Goal: Task Accomplishment & Management: Use online tool/utility

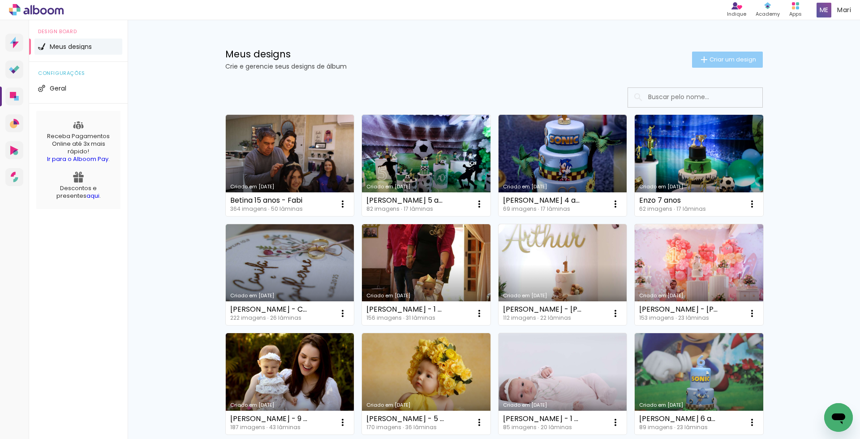
click at [720, 59] on span "Criar um design" at bounding box center [733, 59] width 47 height 6
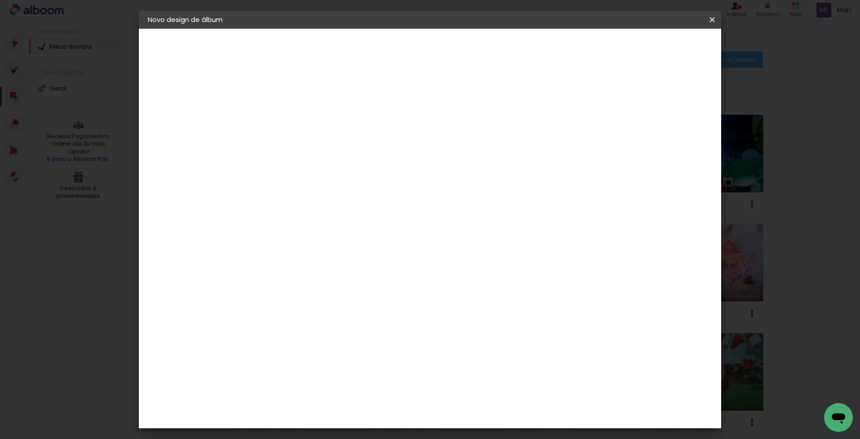
click at [294, 123] on input at bounding box center [294, 120] width 0 height 14
type input "[PERSON_NAME] 2 anos"
type paper-input "[PERSON_NAME] 2 anos"
click at [0, 0] on slot "Avançar" at bounding box center [0, 0] width 0 height 0
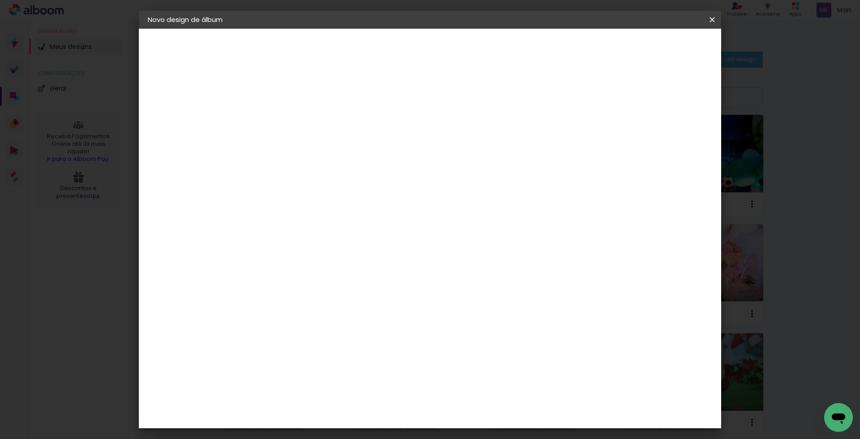
click at [0, 0] on slot "Avançar" at bounding box center [0, 0] width 0 height 0
click at [605, 96] on div at bounding box center [601, 97] width 8 height 8
type paper-checkbox "on"
click at [656, 46] on span "Iniciar design" at bounding box center [635, 47] width 41 height 6
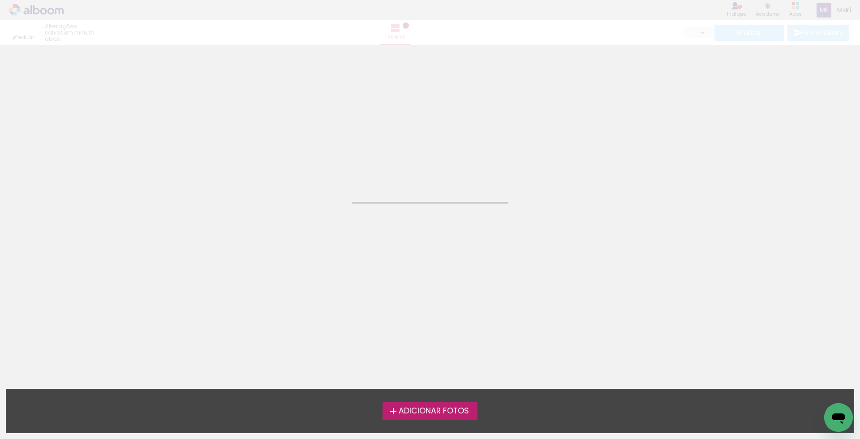
click at [425, 410] on span "Adicionar Fotos" at bounding box center [434, 411] width 70 height 8
click at [0, 0] on input "file" at bounding box center [0, 0] width 0 height 0
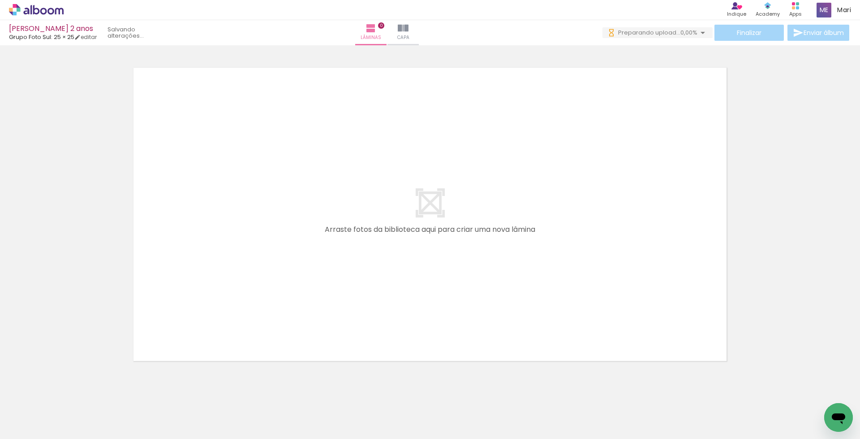
drag, startPoint x: 150, startPoint y: 282, endPoint x: 163, endPoint y: 385, distance: 104.3
click at [166, 250] on quentale-workspace at bounding box center [430, 219] width 860 height 439
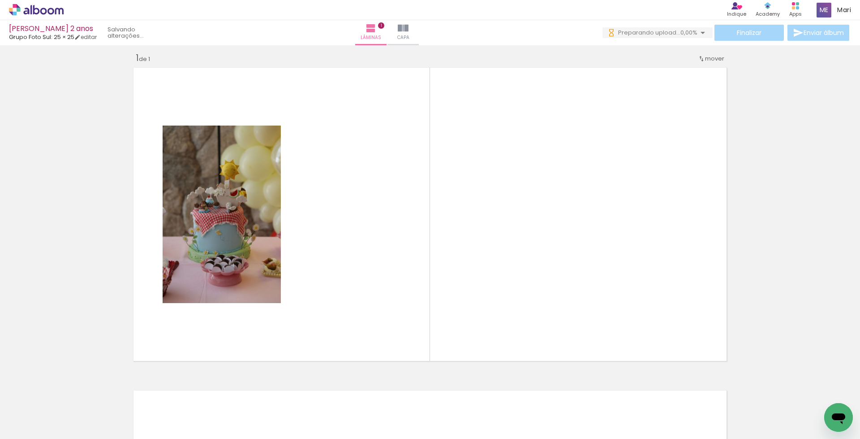
scroll to position [7, 0]
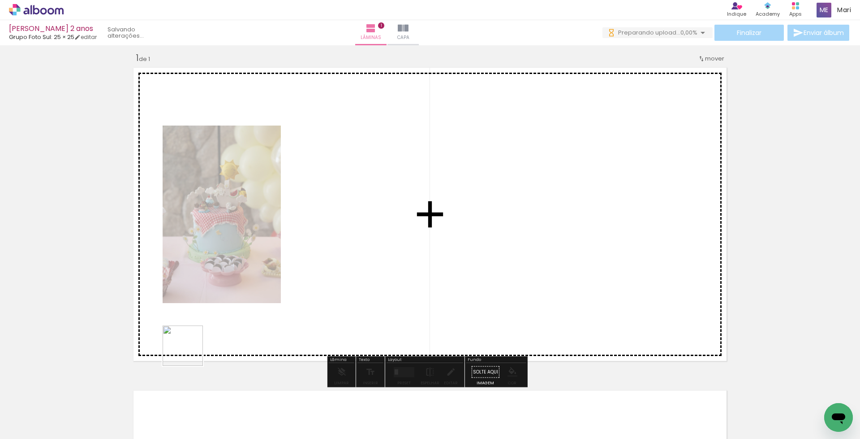
drag, startPoint x: 166, startPoint y: 393, endPoint x: 219, endPoint y: 402, distance: 54.1
click at [212, 298] on quentale-workspace at bounding box center [430, 219] width 860 height 439
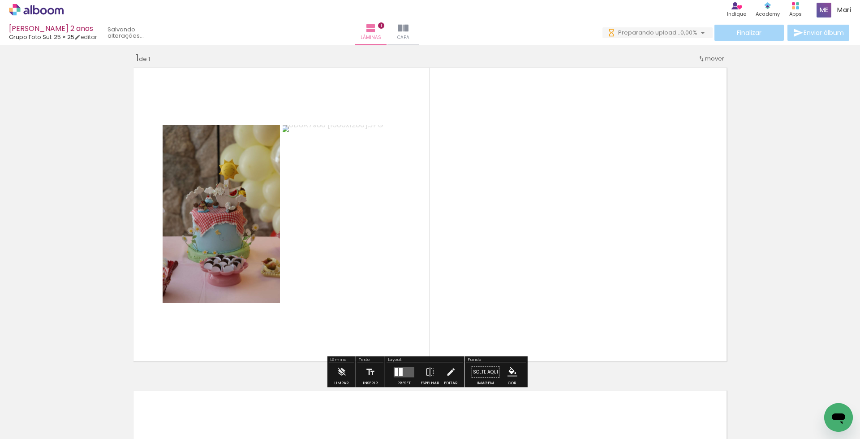
scroll to position [0, 0]
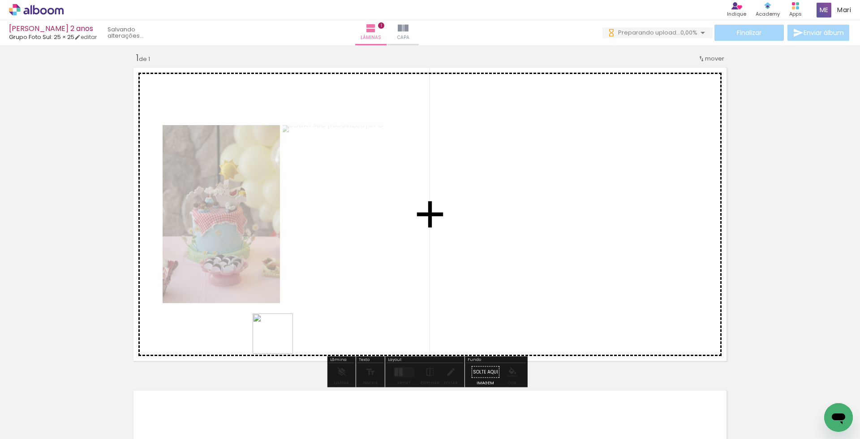
drag, startPoint x: 258, startPoint y: 390, endPoint x: 291, endPoint y: 299, distance: 97.2
click at [290, 302] on quentale-workspace at bounding box center [430, 219] width 860 height 439
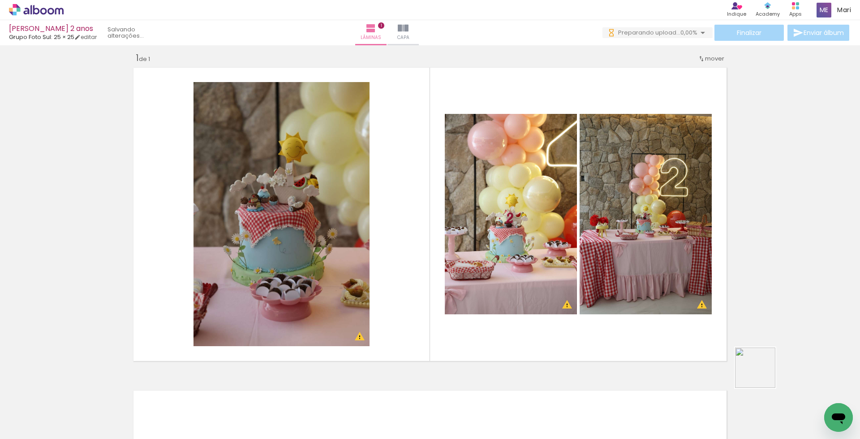
drag, startPoint x: 762, startPoint y: 374, endPoint x: 768, endPoint y: 375, distance: 5.4
click at [708, 311] on quentale-workspace at bounding box center [430, 219] width 860 height 439
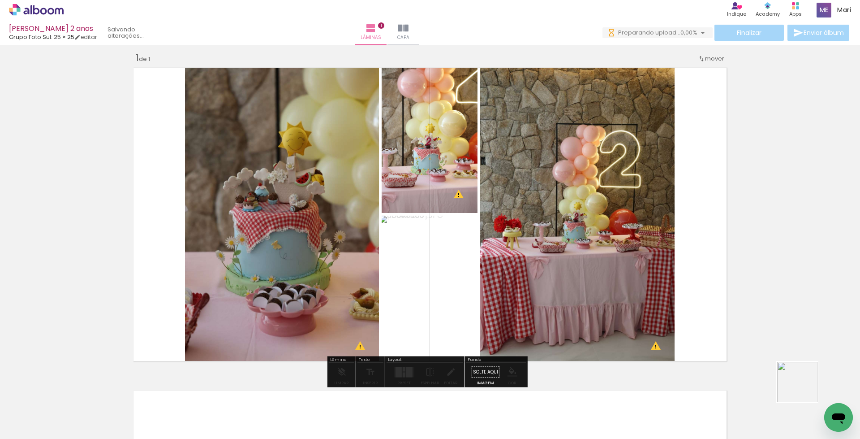
drag, startPoint x: 817, startPoint y: 398, endPoint x: 641, endPoint y: 280, distance: 212.5
click at [641, 280] on quentale-workspace at bounding box center [430, 219] width 860 height 439
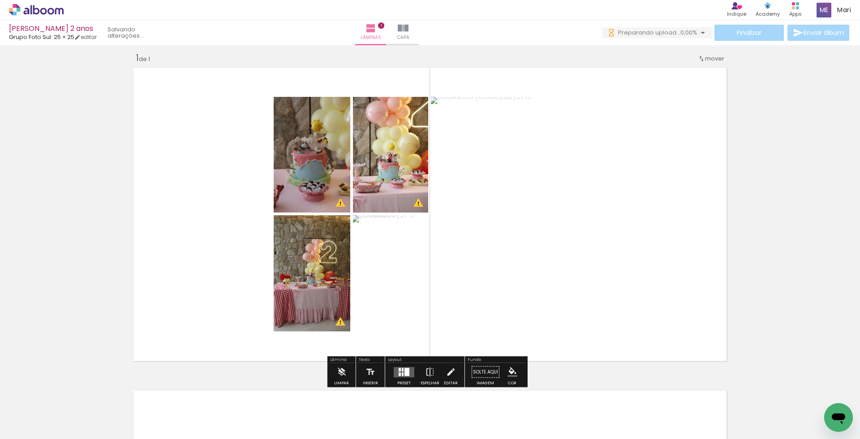
click at [399, 368] on div at bounding box center [400, 369] width 2 height 4
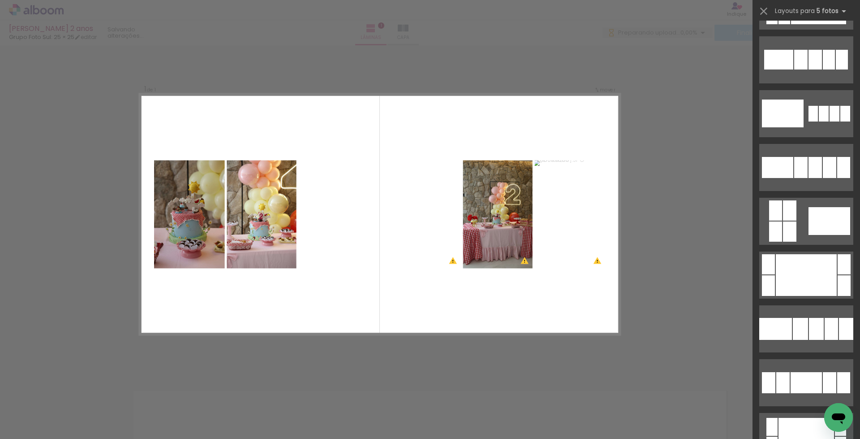
scroll to position [3943, 0]
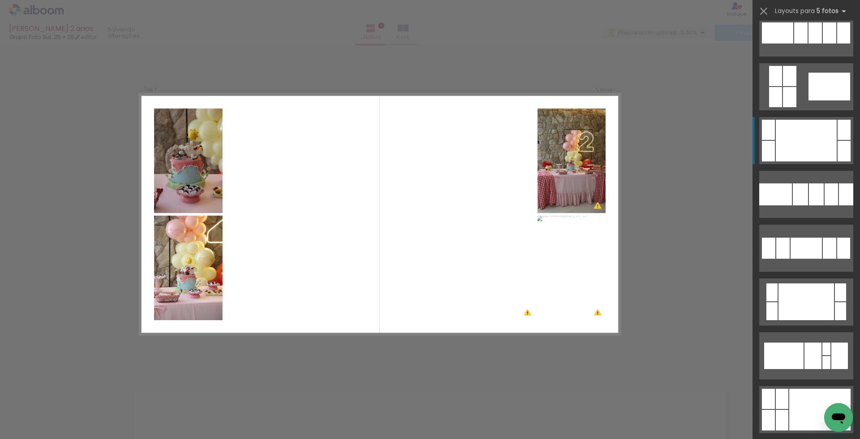
click at [807, 140] on div at bounding box center [806, 141] width 61 height 42
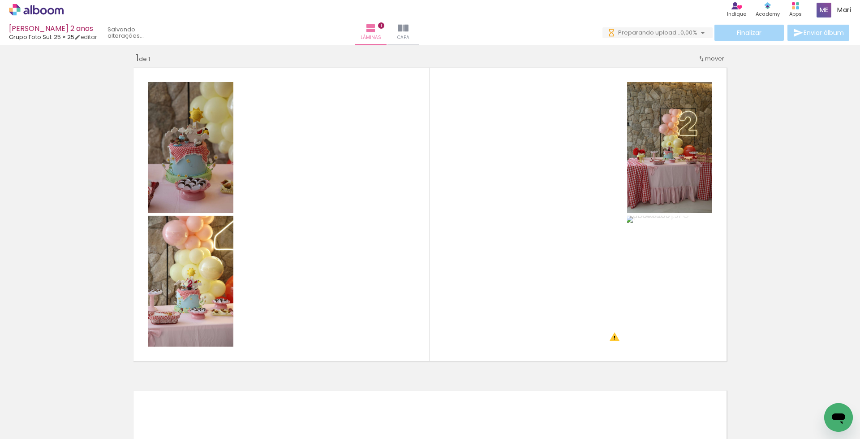
scroll to position [0, 0]
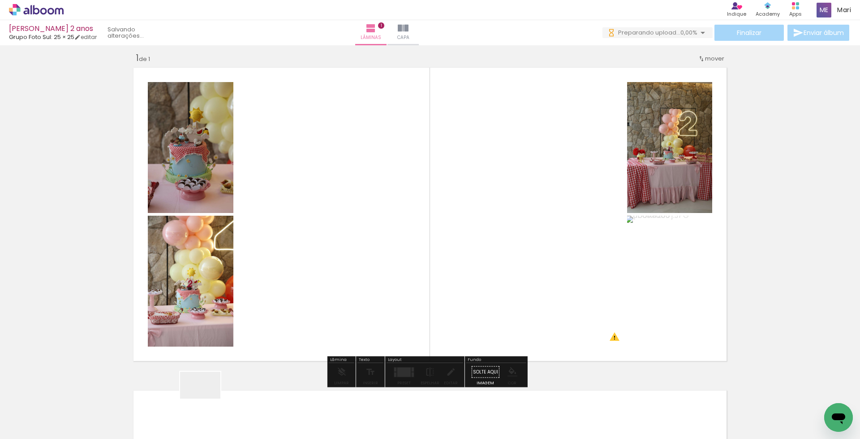
drag, startPoint x: 193, startPoint y: 410, endPoint x: 335, endPoint y: 204, distance: 250.3
click at [334, 206] on quentale-workspace at bounding box center [430, 219] width 860 height 439
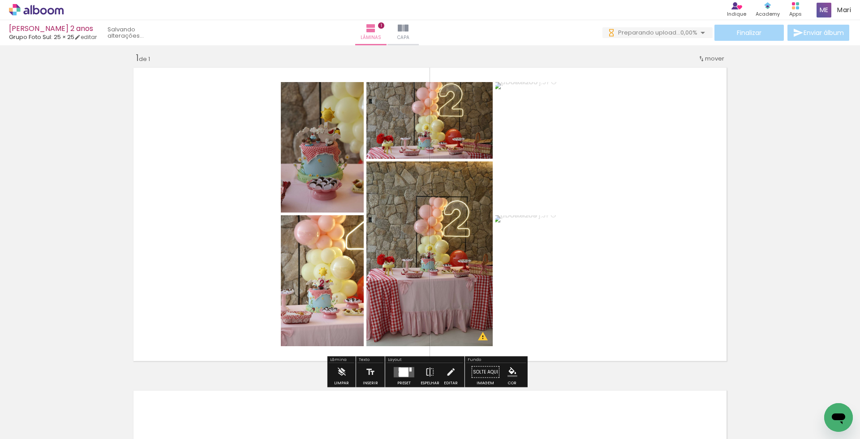
drag, startPoint x: 399, startPoint y: 371, endPoint x: 425, endPoint y: 367, distance: 26.5
click at [399, 371] on div at bounding box center [403, 371] width 9 height 9
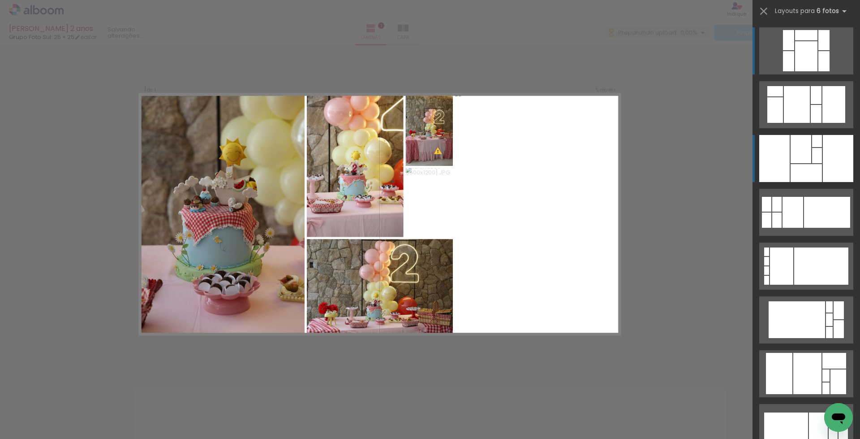
click at [825, 156] on div at bounding box center [838, 158] width 30 height 47
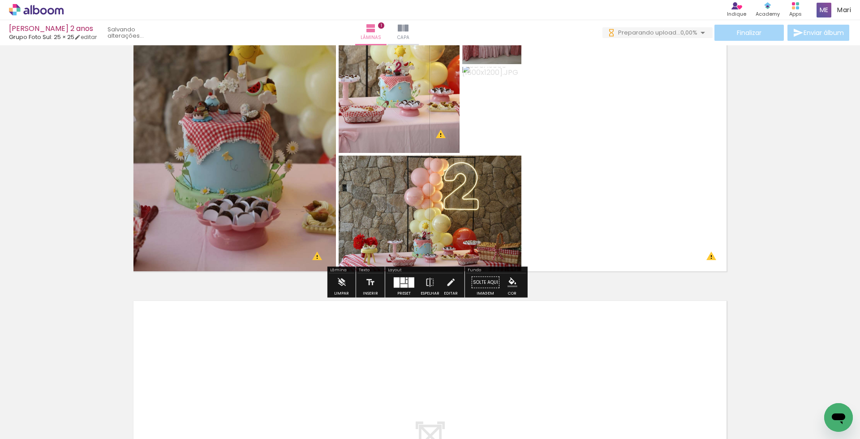
scroll to position [7, 0]
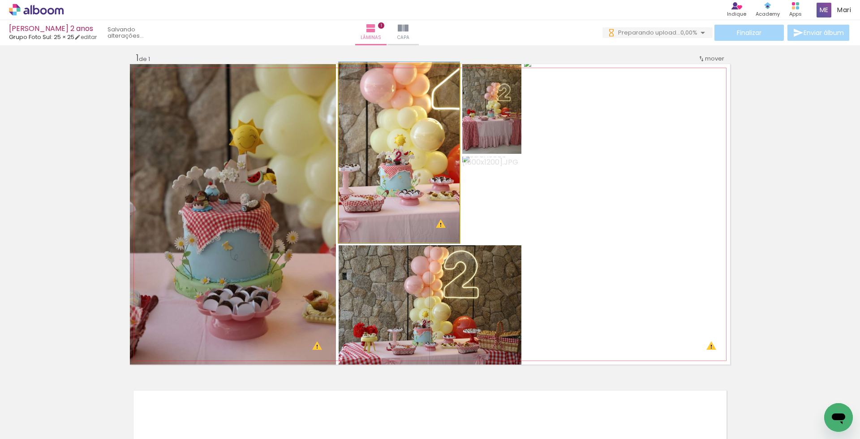
drag, startPoint x: 407, startPoint y: 187, endPoint x: 430, endPoint y: 186, distance: 22.9
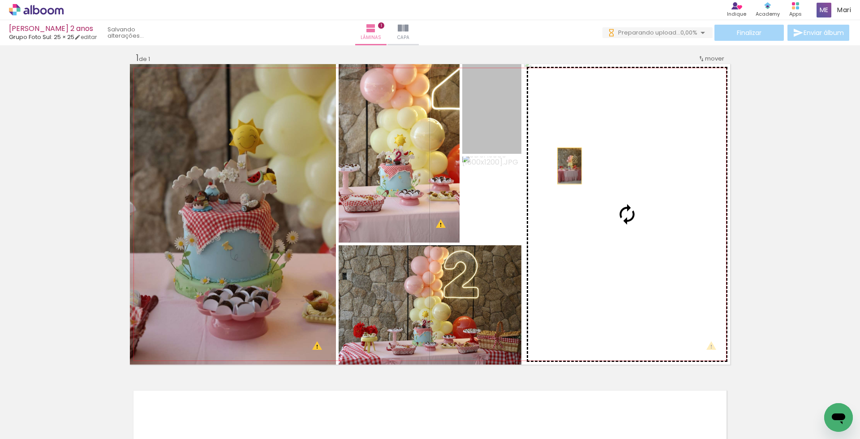
drag, startPoint x: 505, startPoint y: 132, endPoint x: 632, endPoint y: 199, distance: 143.9
click at [0, 0] on slot at bounding box center [0, 0] width 0 height 0
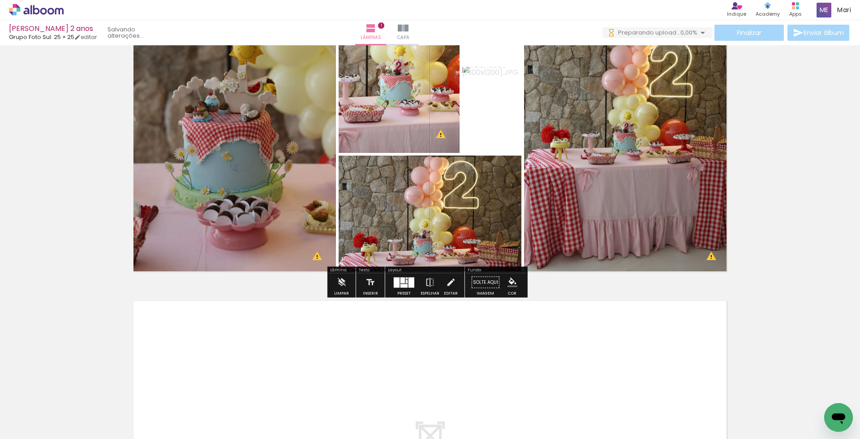
scroll to position [52, 0]
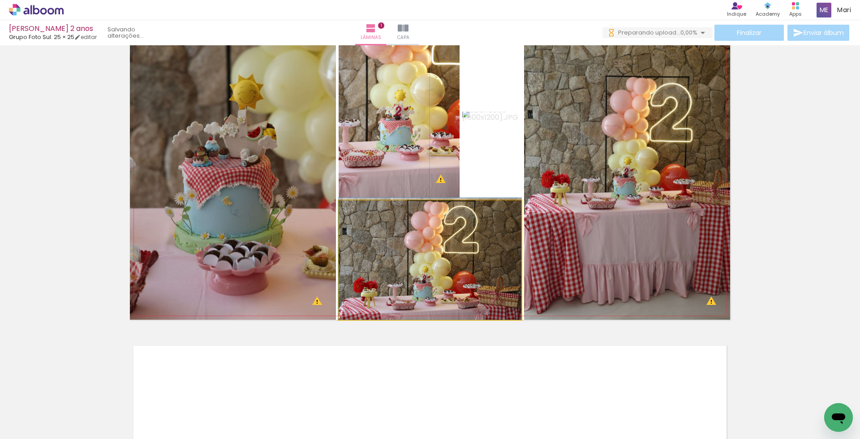
drag, startPoint x: 460, startPoint y: 267, endPoint x: 462, endPoint y: 261, distance: 6.0
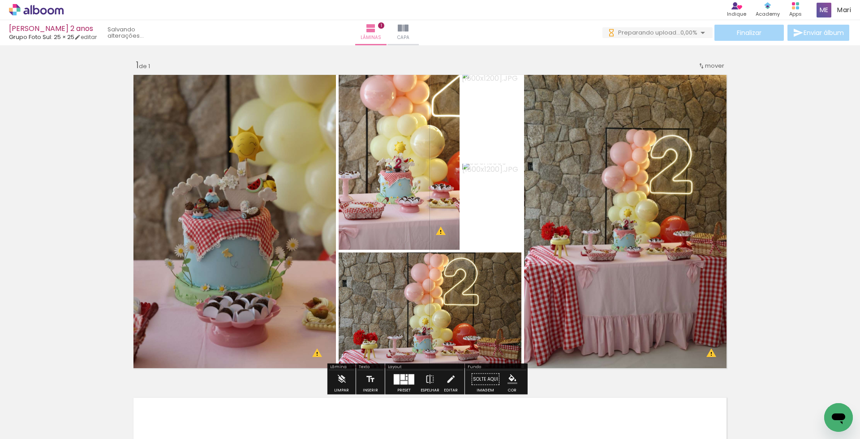
scroll to position [45, 0]
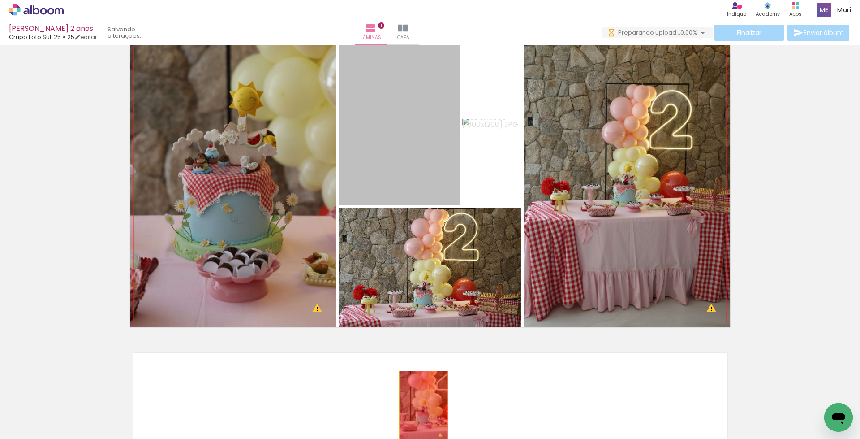
drag, startPoint x: 387, startPoint y: 149, endPoint x: 420, endPoint y: 407, distance: 259.7
click at [420, 407] on quentale-workspace at bounding box center [430, 219] width 860 height 439
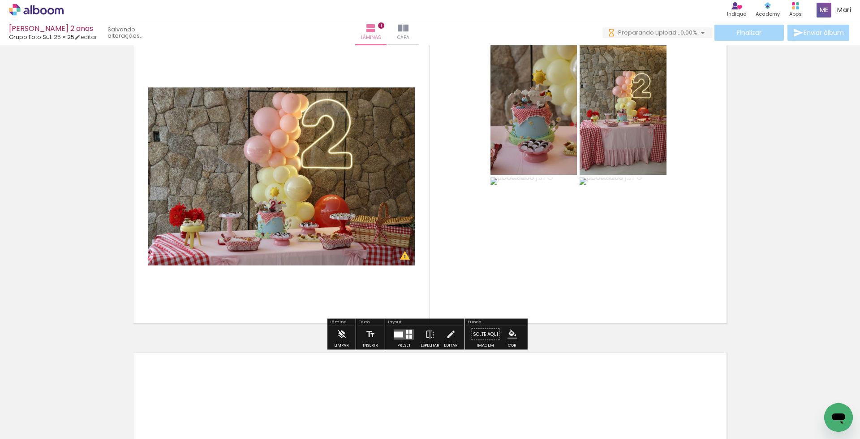
click at [398, 333] on div at bounding box center [398, 334] width 9 height 6
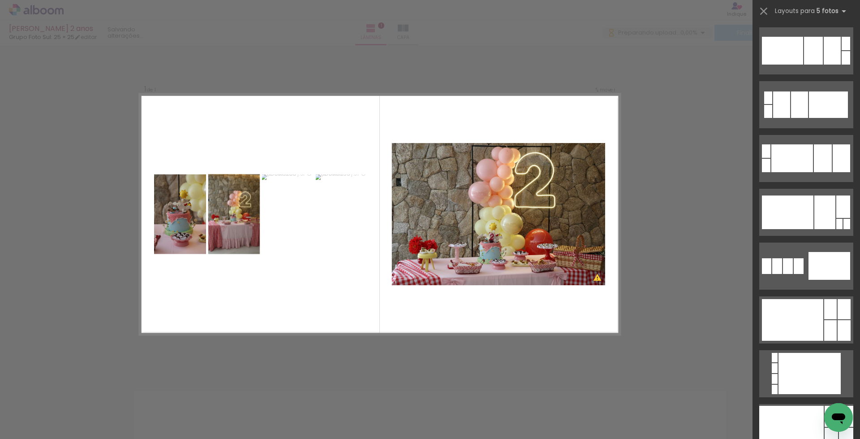
scroll to position [1434, 0]
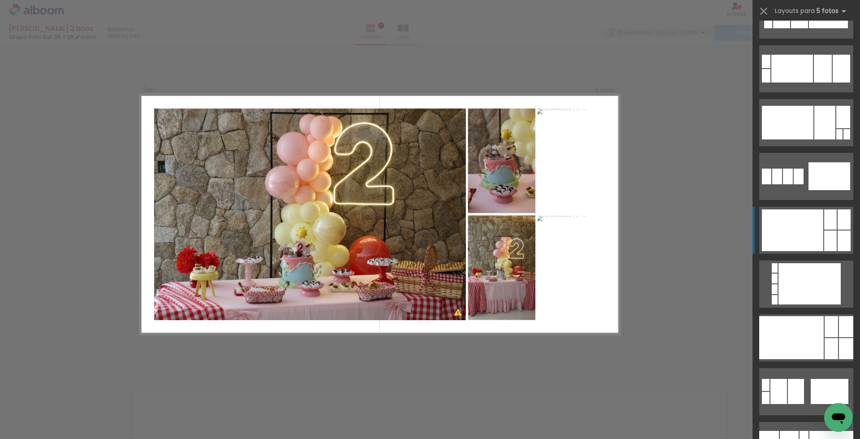
click at [815, 222] on div at bounding box center [792, 230] width 61 height 42
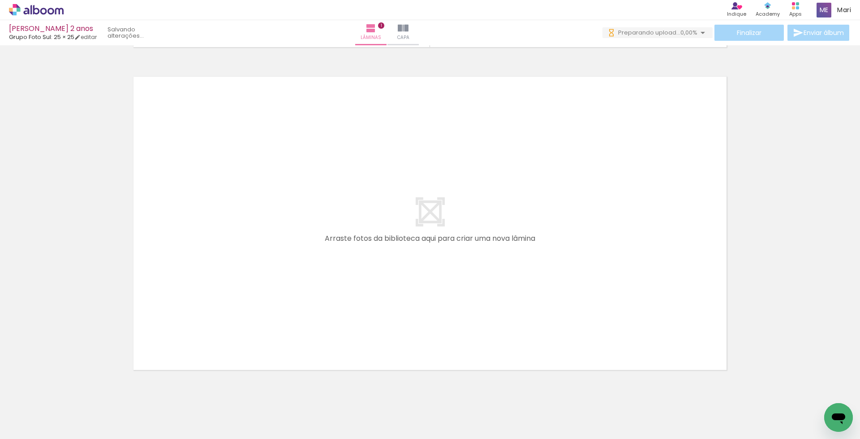
scroll to position [0, 66]
drag, startPoint x: 378, startPoint y: 375, endPoint x: 345, endPoint y: 291, distance: 90.3
click at [345, 291] on quentale-workspace at bounding box center [430, 219] width 860 height 439
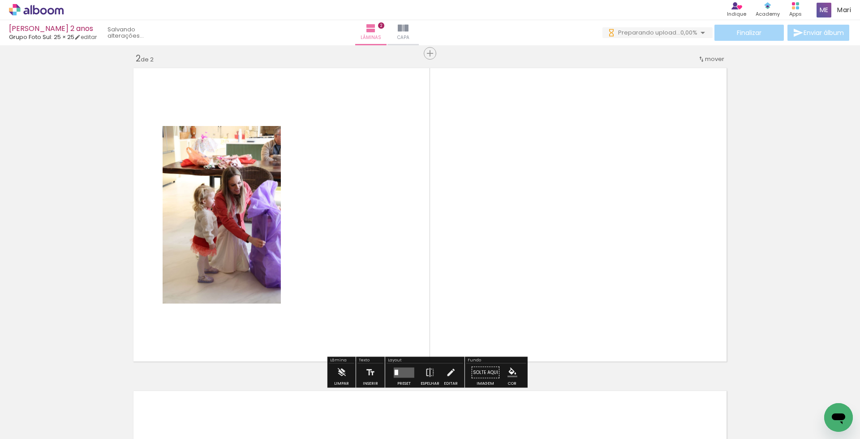
scroll to position [330, 0]
drag, startPoint x: 428, startPoint y: 409, endPoint x: 365, endPoint y: 255, distance: 167.0
click at [365, 255] on quentale-workspace at bounding box center [430, 219] width 860 height 439
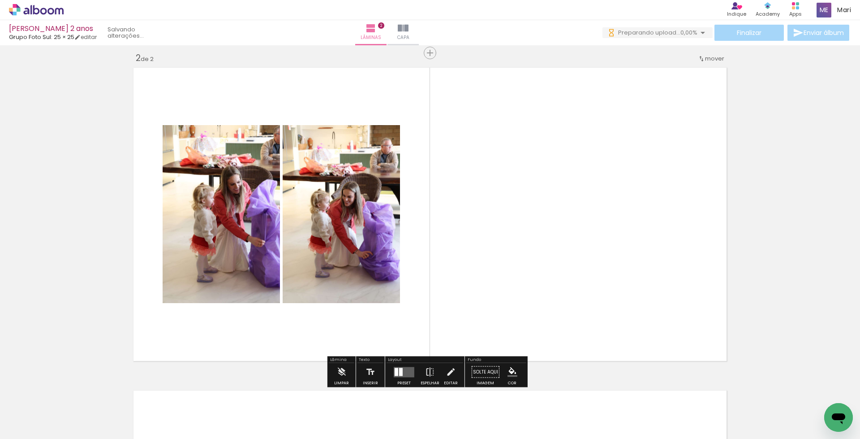
drag, startPoint x: 487, startPoint y: 414, endPoint x: 530, endPoint y: 397, distance: 46.7
click at [475, 270] on quentale-workspace at bounding box center [430, 219] width 860 height 439
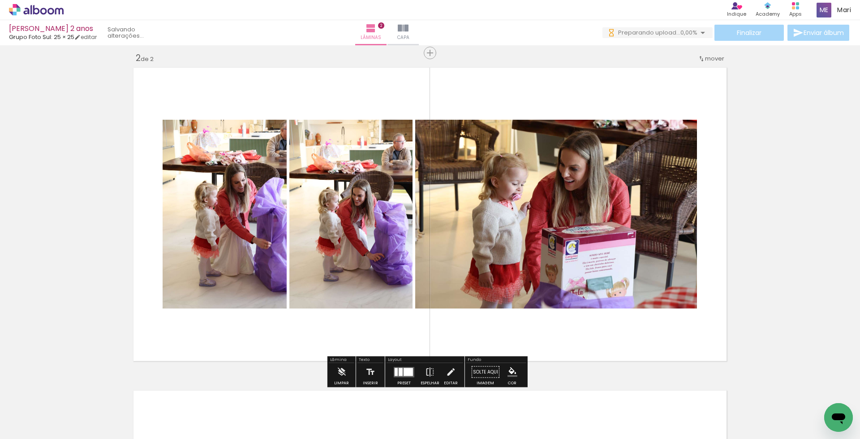
drag, startPoint x: 538, startPoint y: 414, endPoint x: 588, endPoint y: 408, distance: 50.6
click at [527, 300] on quentale-workspace at bounding box center [430, 219] width 860 height 439
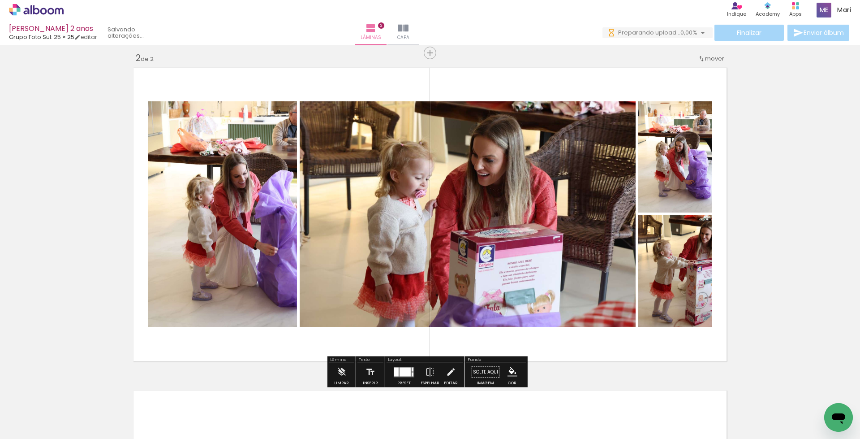
drag, startPoint x: 588, startPoint y: 411, endPoint x: 621, endPoint y: 401, distance: 34.9
click at [578, 304] on quentale-workspace at bounding box center [430, 219] width 860 height 439
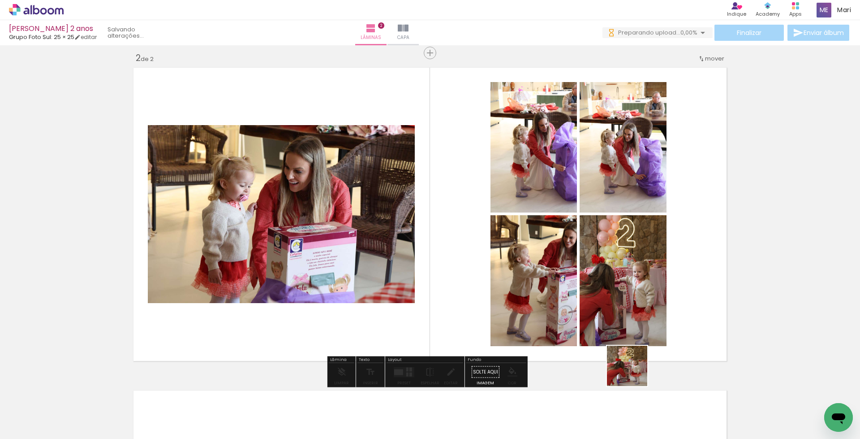
drag, startPoint x: 634, startPoint y: 399, endPoint x: 692, endPoint y: 417, distance: 60.5
click at [631, 313] on quentale-workspace at bounding box center [430, 219] width 860 height 439
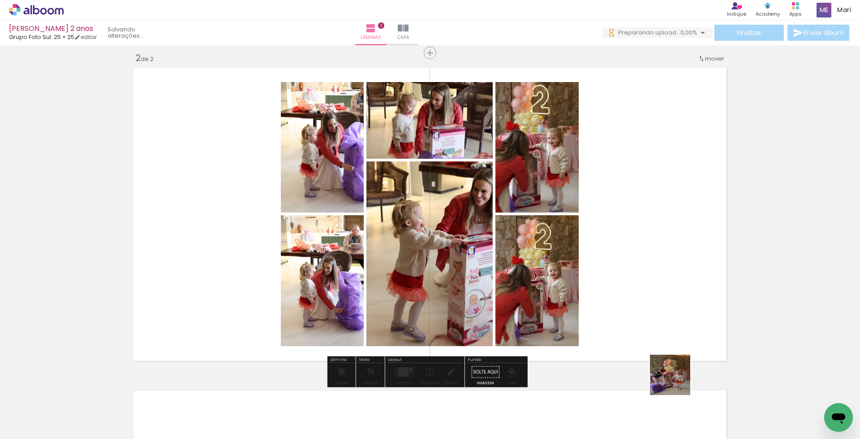
drag, startPoint x: 677, startPoint y: 381, endPoint x: 642, endPoint y: 273, distance: 114.1
click at [642, 273] on quentale-workspace at bounding box center [430, 219] width 860 height 439
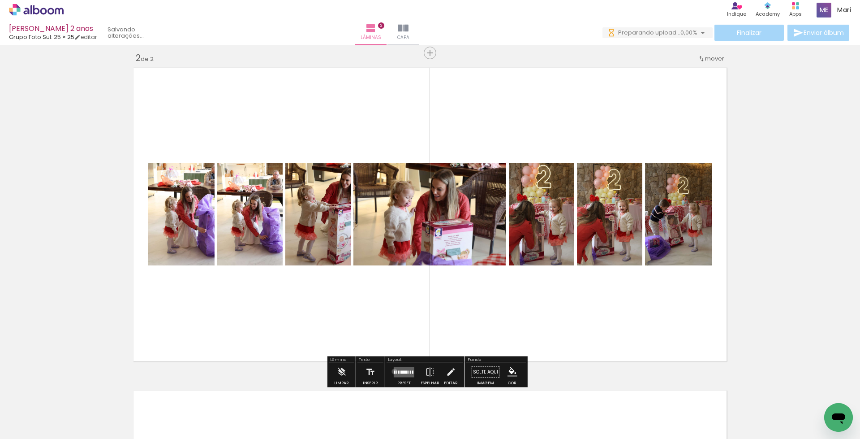
click at [394, 371] on div at bounding box center [394, 371] width 1 height 3
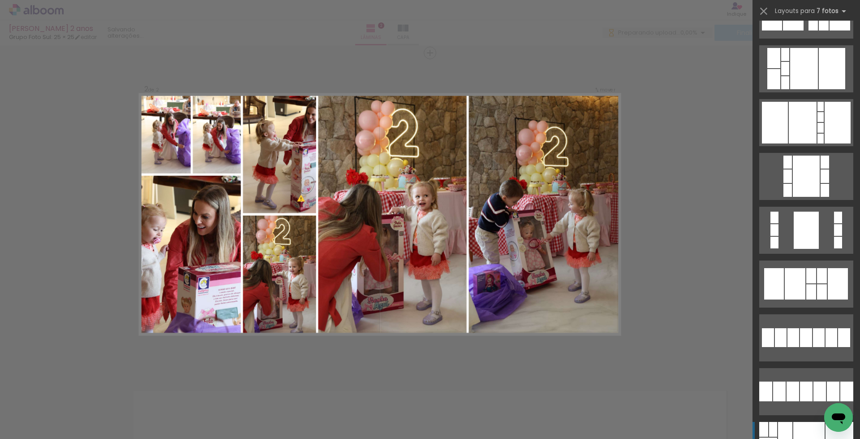
scroll to position [1031, 0]
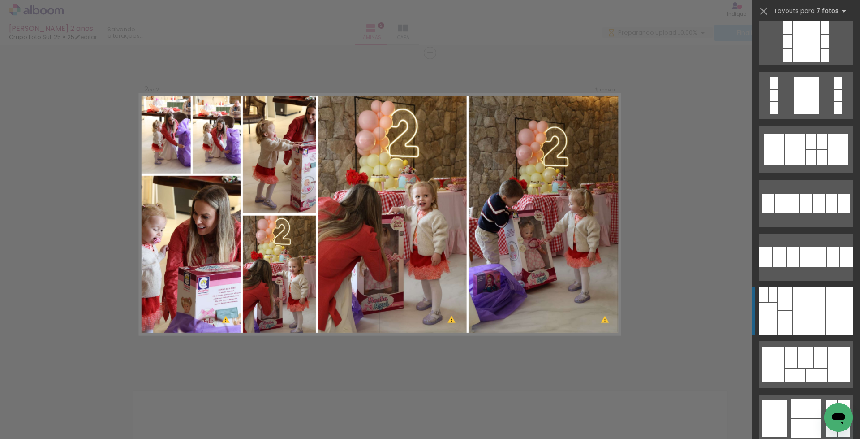
click at [803, 296] on div at bounding box center [809, 310] width 31 height 47
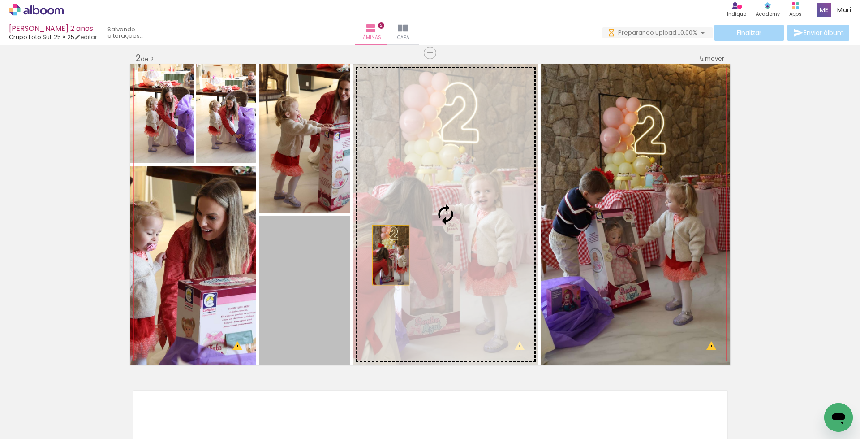
drag, startPoint x: 319, startPoint y: 286, endPoint x: 452, endPoint y: 227, distance: 145.9
click at [0, 0] on slot at bounding box center [0, 0] width 0 height 0
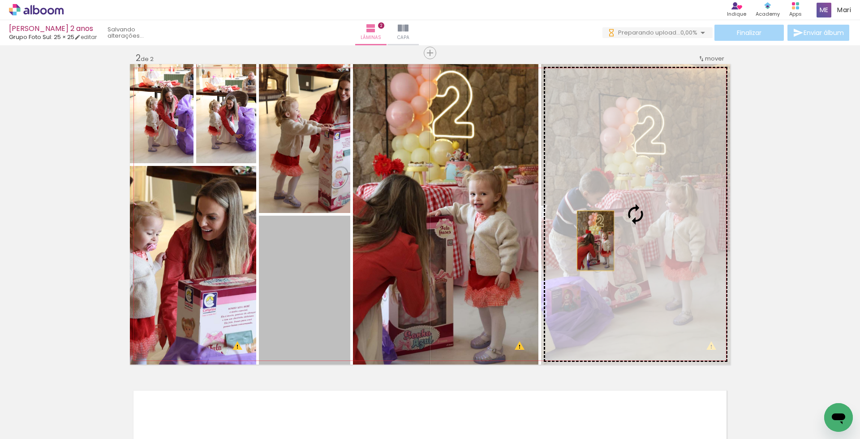
drag, startPoint x: 314, startPoint y: 290, endPoint x: 608, endPoint y: 237, distance: 299.0
click at [0, 0] on slot at bounding box center [0, 0] width 0 height 0
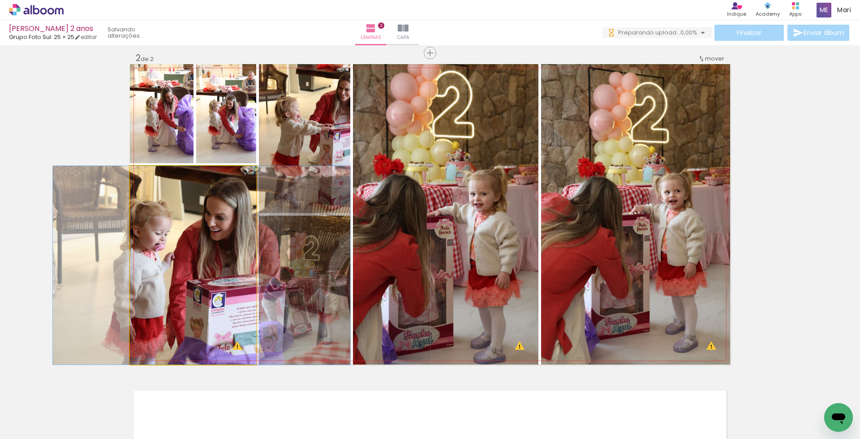
drag, startPoint x: 197, startPoint y: 248, endPoint x: 206, endPoint y: 249, distance: 8.6
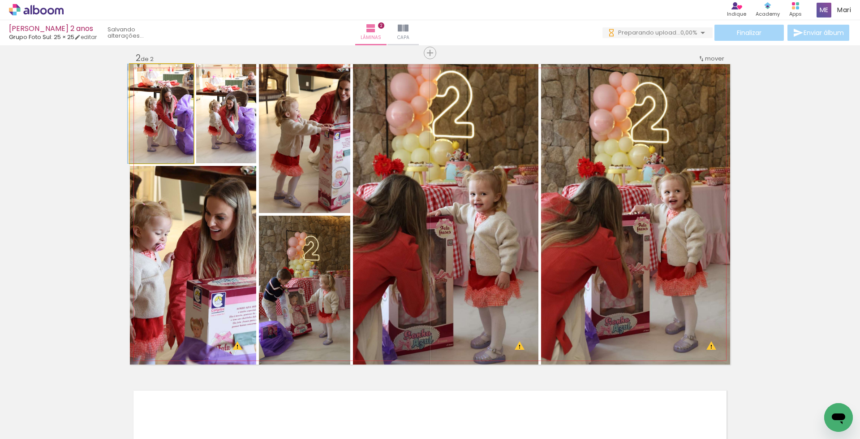
drag, startPoint x: 168, startPoint y: 131, endPoint x: 172, endPoint y: 135, distance: 5.4
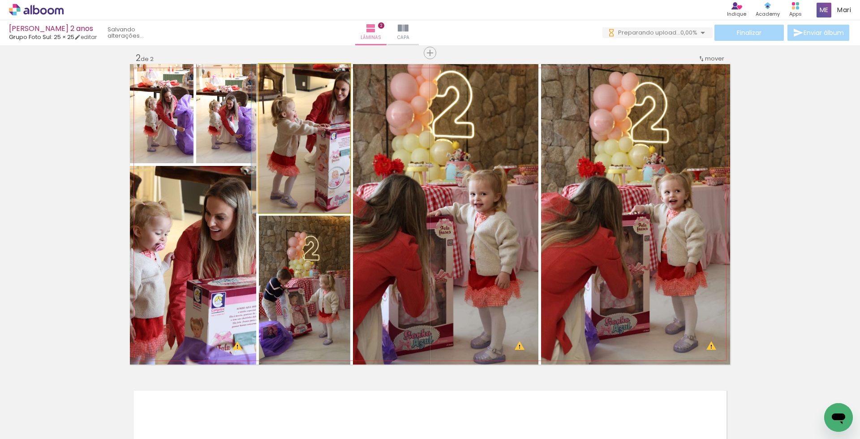
drag, startPoint x: 296, startPoint y: 149, endPoint x: 284, endPoint y: 150, distance: 12.6
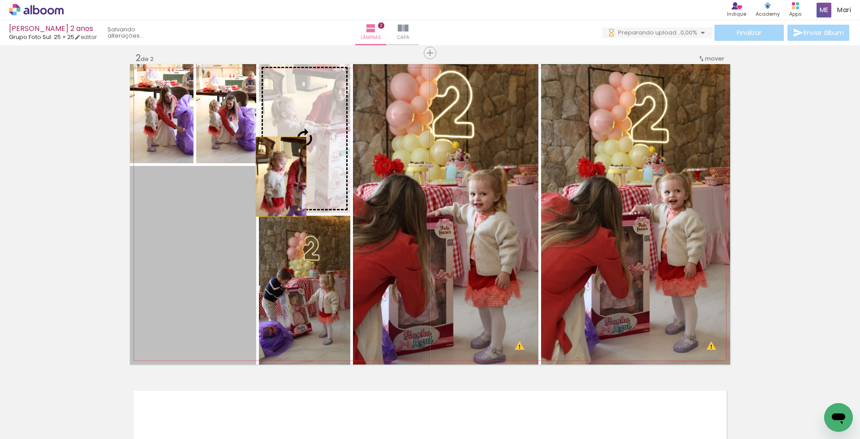
drag, startPoint x: 214, startPoint y: 256, endPoint x: 307, endPoint y: 150, distance: 141.3
click at [0, 0] on slot at bounding box center [0, 0] width 0 height 0
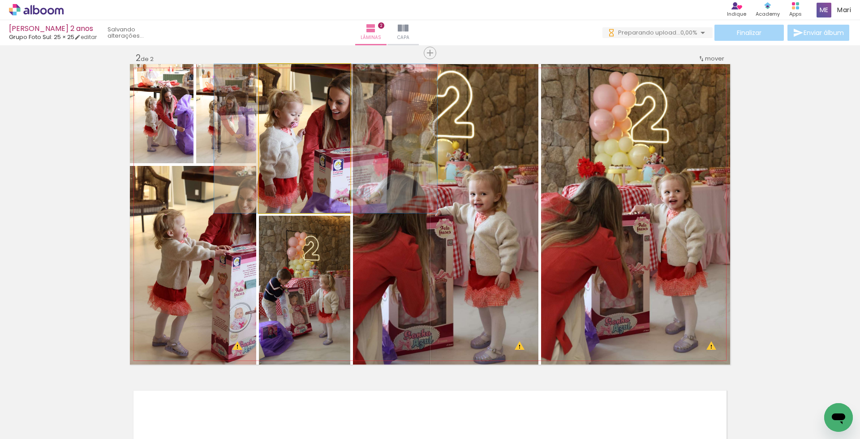
drag, startPoint x: 318, startPoint y: 164, endPoint x: 337, endPoint y: 163, distance: 18.8
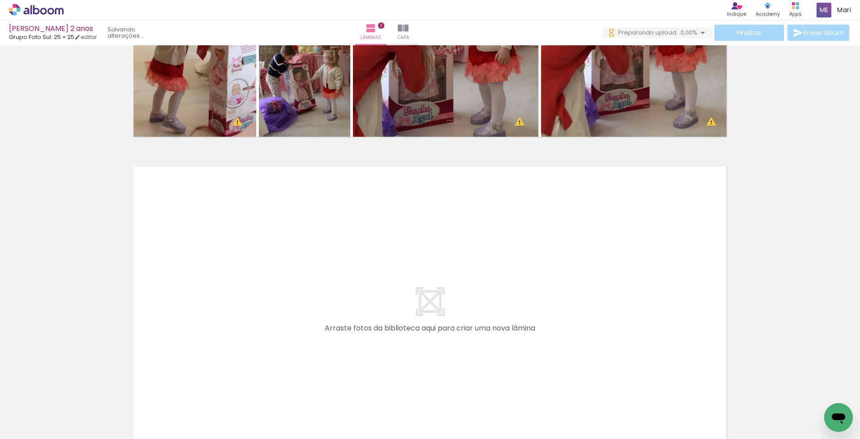
scroll to position [0, 576]
drag, startPoint x: 230, startPoint y: 409, endPoint x: 240, endPoint y: 329, distance: 80.4
click at [240, 329] on quentale-workspace at bounding box center [430, 219] width 860 height 439
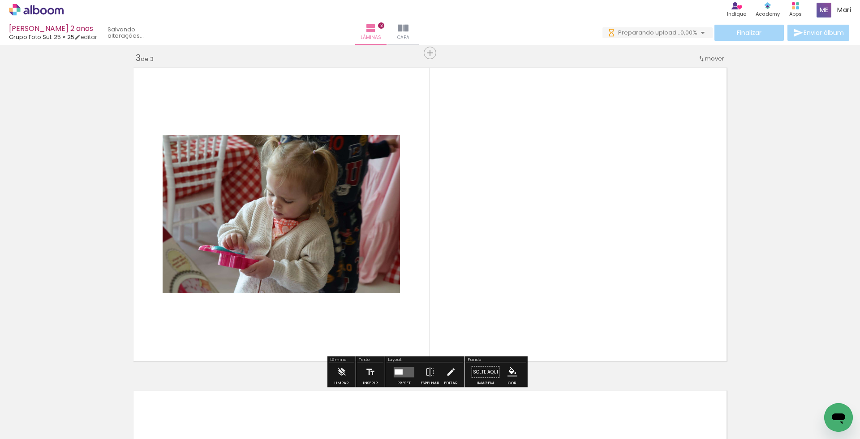
scroll to position [652, 0]
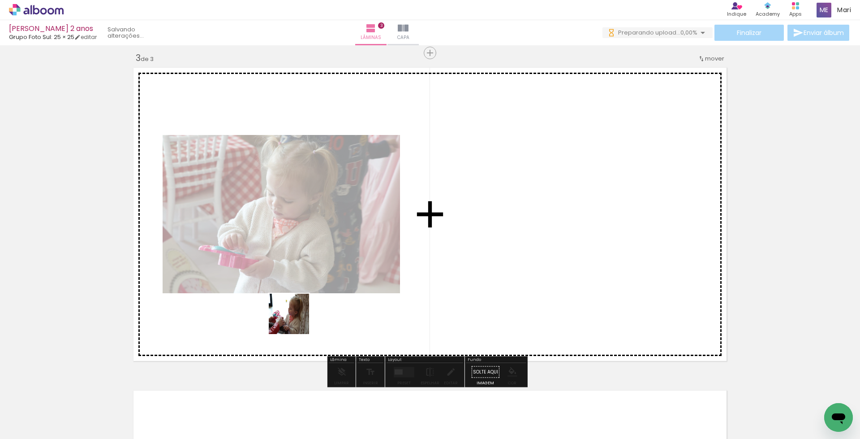
drag, startPoint x: 296, startPoint y: 320, endPoint x: 302, endPoint y: 282, distance: 39.1
click at [301, 283] on quentale-workspace at bounding box center [430, 219] width 860 height 439
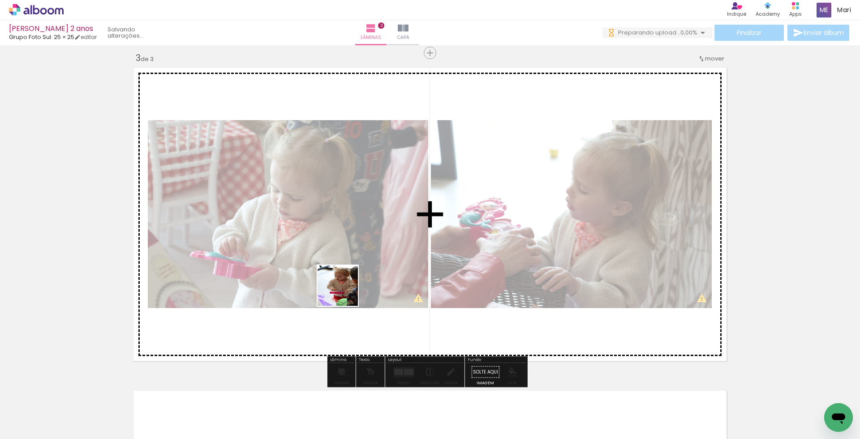
drag, startPoint x: 337, startPoint y: 333, endPoint x: 367, endPoint y: 419, distance: 90.4
click at [345, 287] on quentale-workspace at bounding box center [430, 219] width 860 height 439
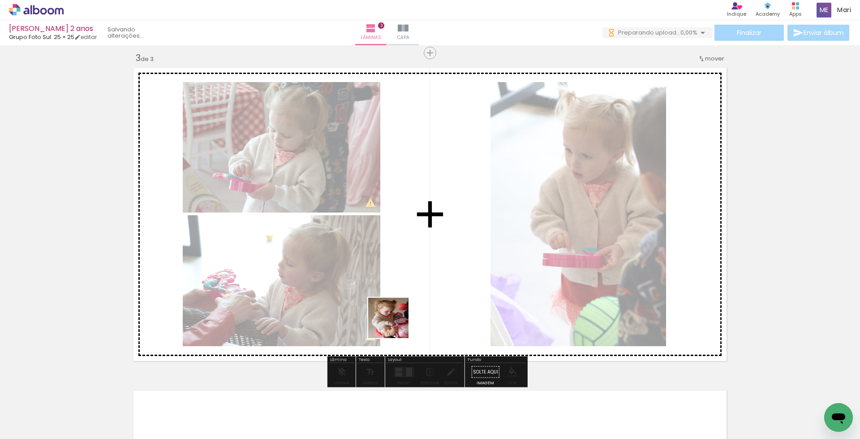
drag, startPoint x: 392, startPoint y: 344, endPoint x: 434, endPoint y: 355, distance: 43.3
click at [401, 295] on quentale-workspace at bounding box center [430, 219] width 860 height 439
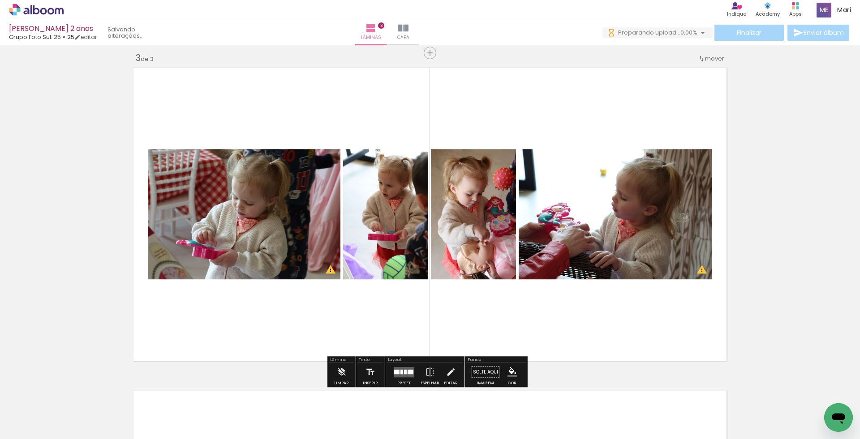
drag, startPoint x: 438, startPoint y: 408, endPoint x: 478, endPoint y: 405, distance: 40.0
click at [466, 291] on quentale-workspace at bounding box center [430, 219] width 860 height 439
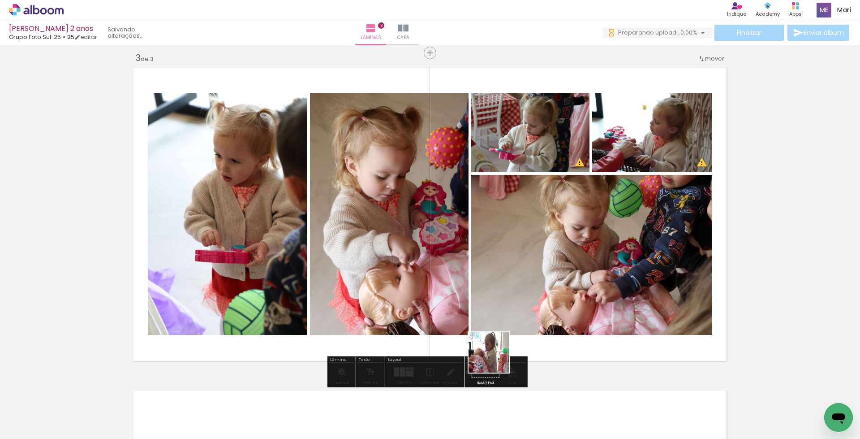
drag, startPoint x: 483, startPoint y: 413, endPoint x: 517, endPoint y: 414, distance: 33.7
click at [503, 307] on quentale-workspace at bounding box center [430, 219] width 860 height 439
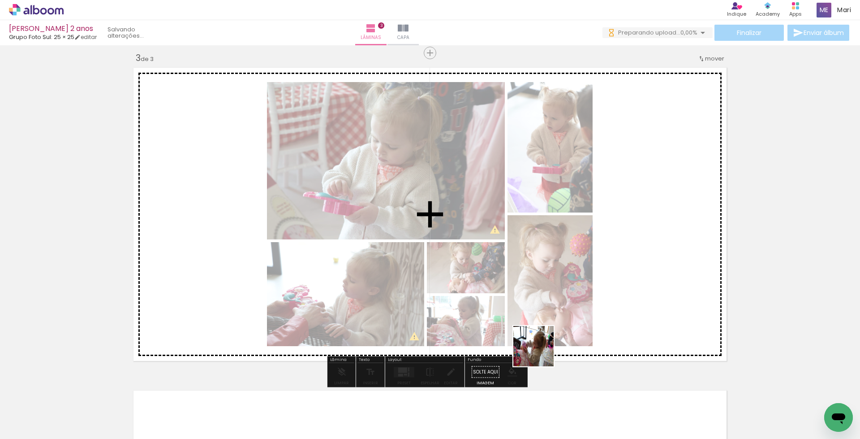
drag, startPoint x: 534, startPoint y: 400, endPoint x: 543, endPoint y: 304, distance: 96.3
click at [543, 305] on quentale-workspace at bounding box center [430, 219] width 860 height 439
